Goal: Task Accomplishment & Management: Complete application form

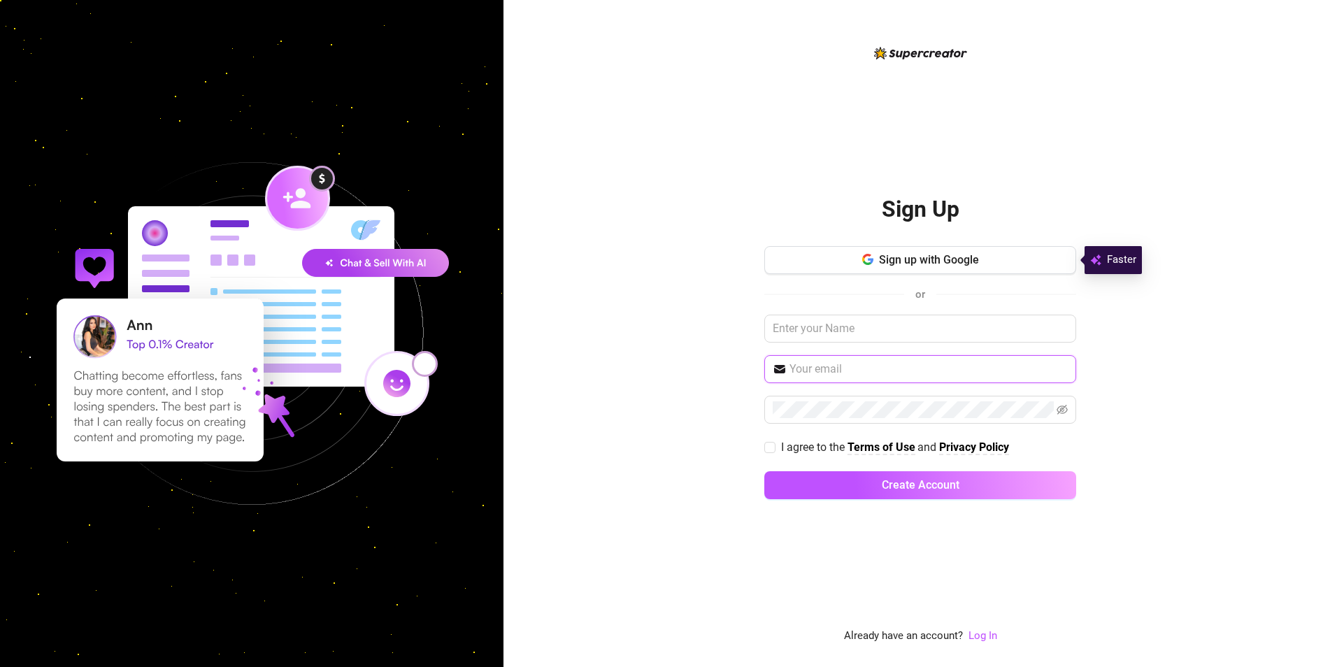
click at [840, 371] on input "text" at bounding box center [929, 369] width 278 height 17
type input "oliverkinta@gmail.com"
click at [830, 331] on input "text" at bounding box center [920, 329] width 312 height 28
click at [700, 341] on div "Sign Up Sign up with Google or oliverkinta@gmail.com I agree to the Terms of Us…" at bounding box center [921, 333] width 834 height 667
click at [869, 252] on button "Sign up with Google" at bounding box center [920, 260] width 312 height 28
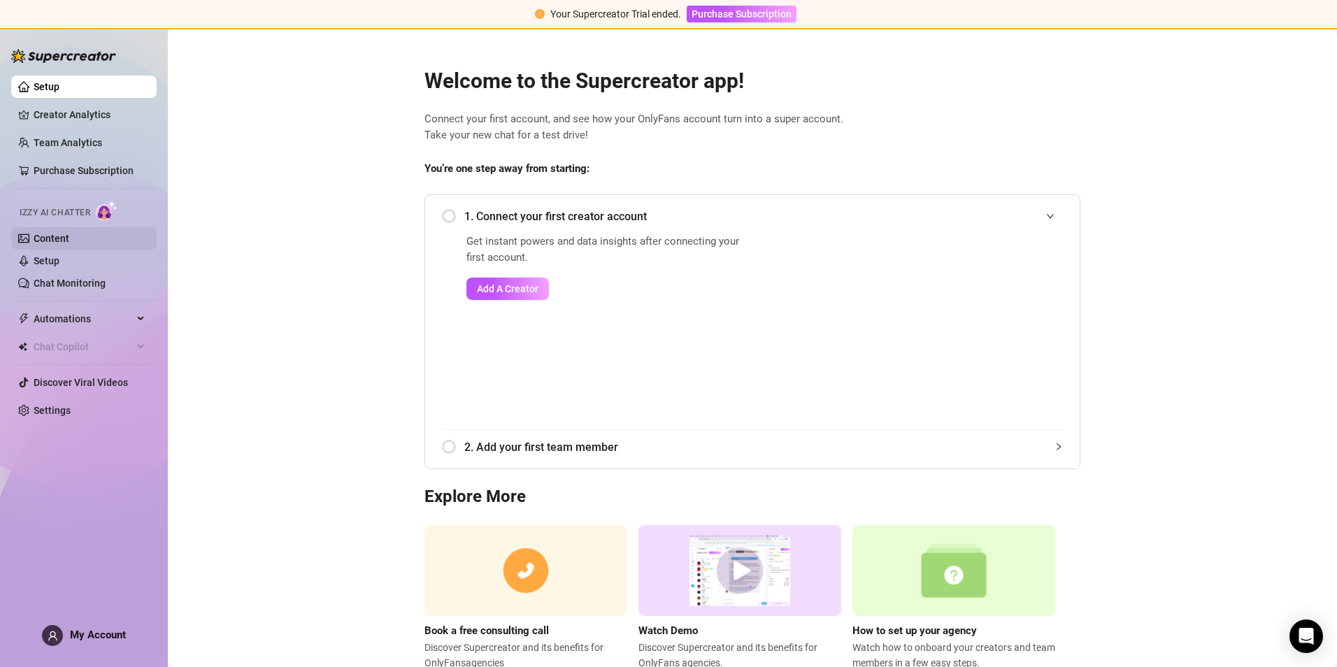
click at [69, 241] on link "Content" at bounding box center [52, 238] width 36 height 11
